Goal: Contribute content

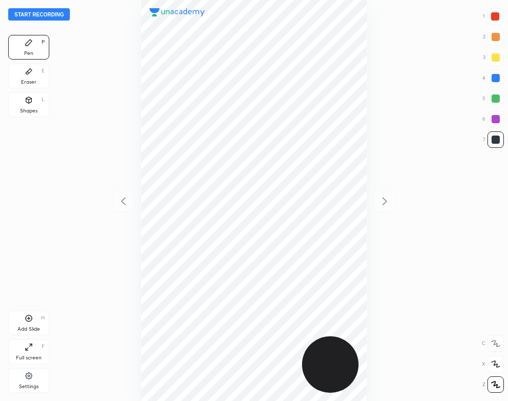
scroll to position [401, 344]
click at [45, 7] on div "Start recording 1 2 3 4 5 6 7 R O A L C X Z Erase all C X Z Pen P Eraser E Shap…" at bounding box center [254, 200] width 508 height 401
click at [48, 8] on div "Start recording 1 2 3 4 5 6 7 R O A L C X Z Erase all C X Z Pen P Eraser E Shap…" at bounding box center [254, 200] width 508 height 401
click at [56, 12] on button "Start recording" at bounding box center [39, 14] width 62 height 12
click at [369, 151] on div "00 : 49" at bounding box center [254, 200] width 344 height 401
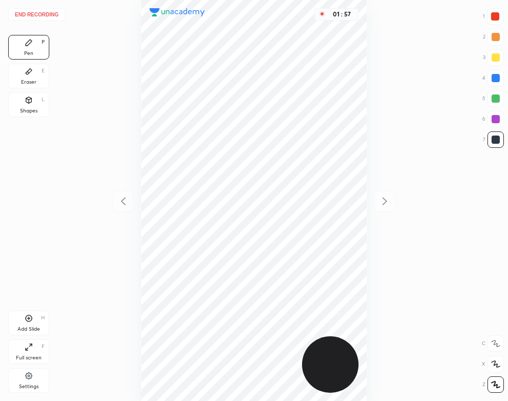
click at [31, 324] on div "Add Slide H" at bounding box center [28, 323] width 41 height 25
click at [27, 105] on div "Shapes L" at bounding box center [28, 104] width 41 height 25
click at [44, 54] on div "Pen P" at bounding box center [28, 47] width 41 height 25
click at [48, 14] on button "End recording" at bounding box center [36, 14] width 57 height 12
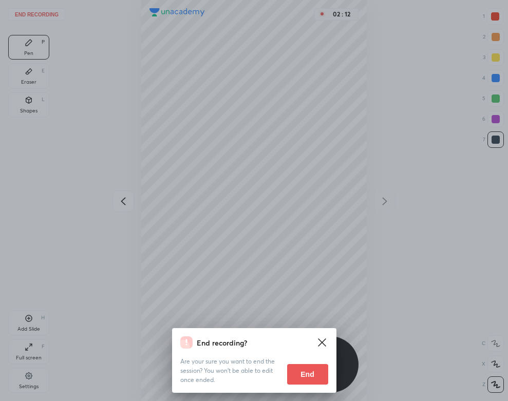
click at [313, 377] on button "End" at bounding box center [307, 374] width 41 height 21
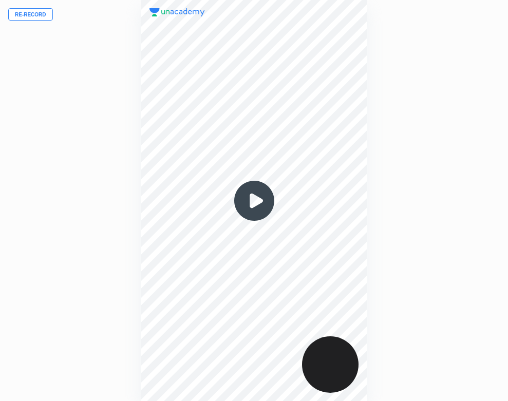
click at [258, 199] on img at bounding box center [254, 200] width 49 height 49
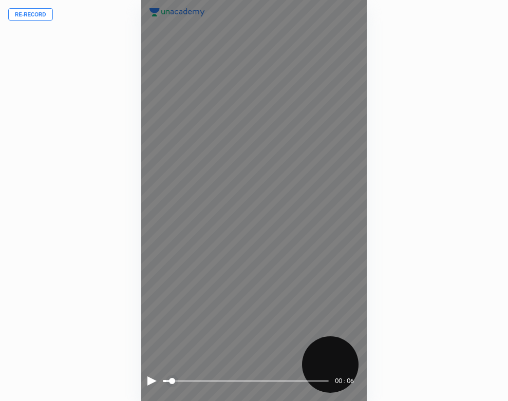
click at [148, 379] on div at bounding box center [151, 381] width 9 height 9
